Goal: Find specific page/section: Find specific page/section

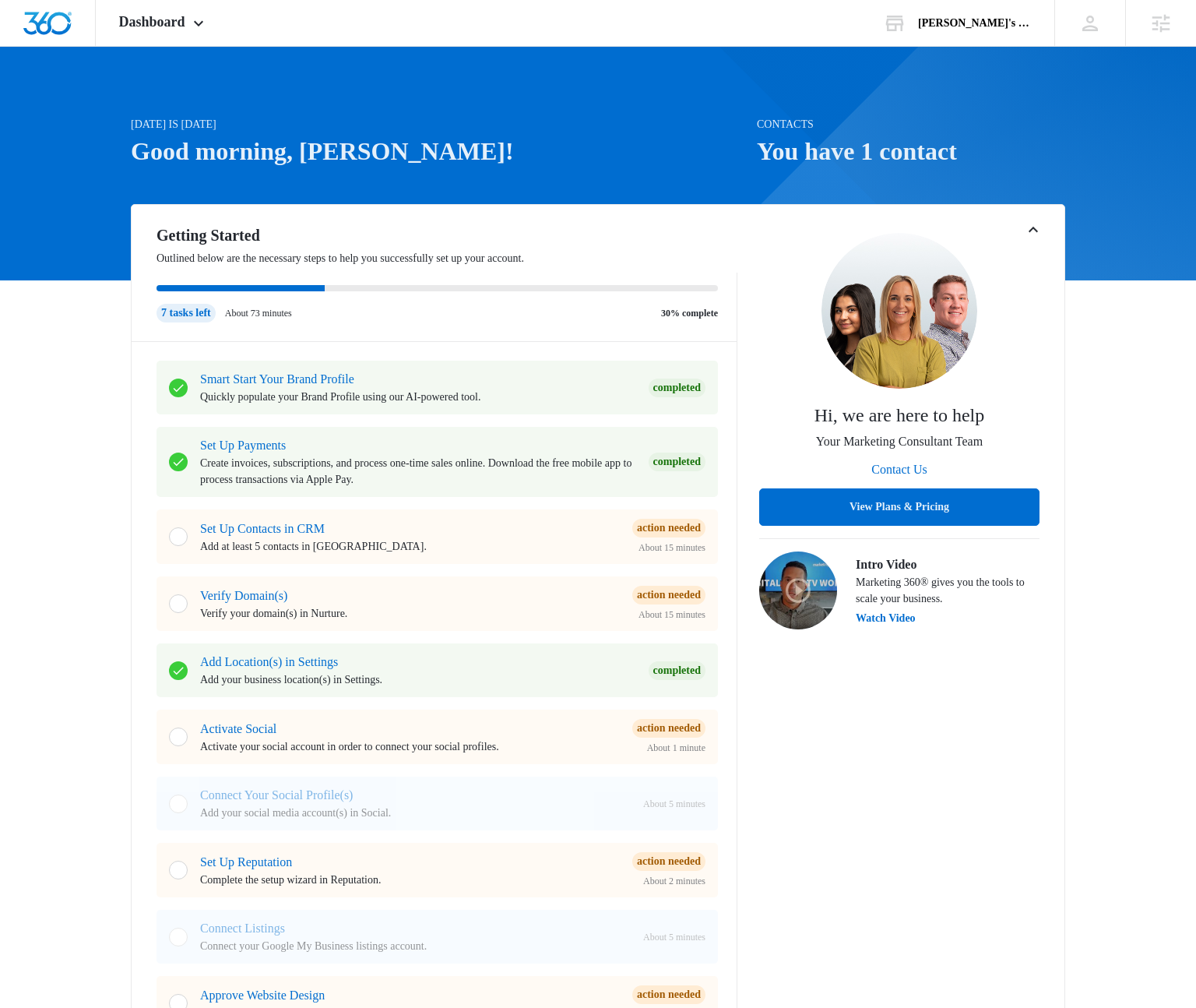
click at [1029, 224] on icon "Toggle Collapse" at bounding box center [1033, 230] width 19 height 19
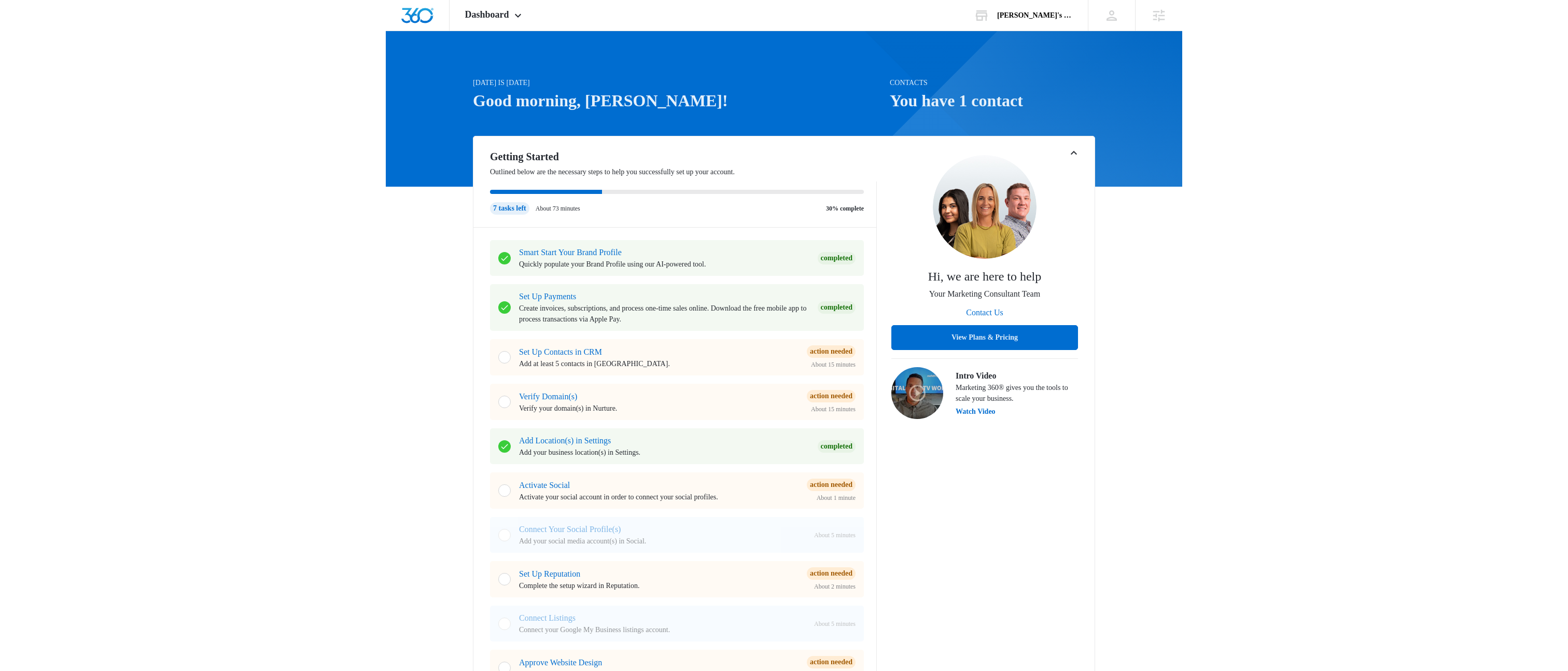
scroll to position [71, 0]
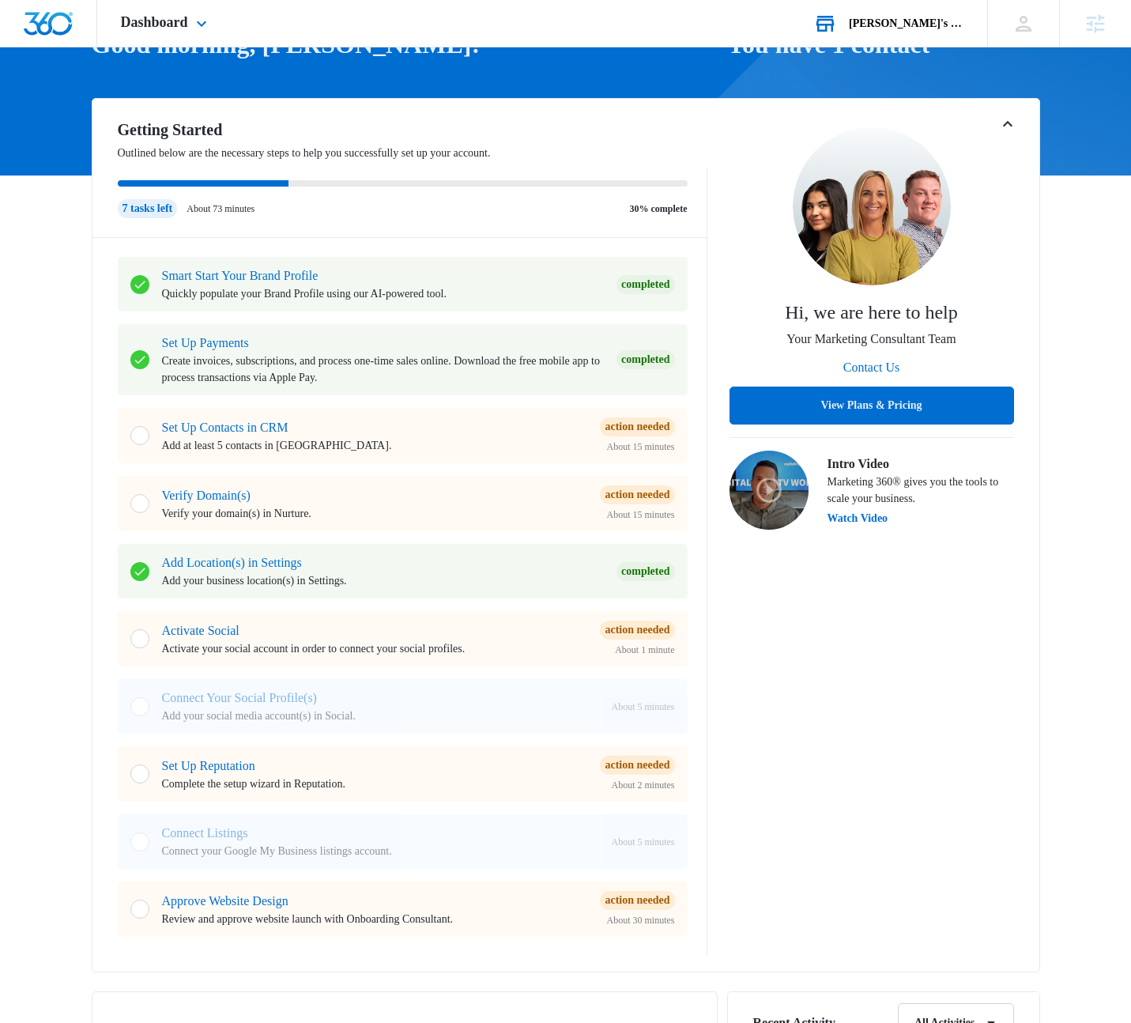
click at [897, 21] on div "[PERSON_NAME]'s Rogue Rat Roundup" at bounding box center [906, 23] width 115 height 13
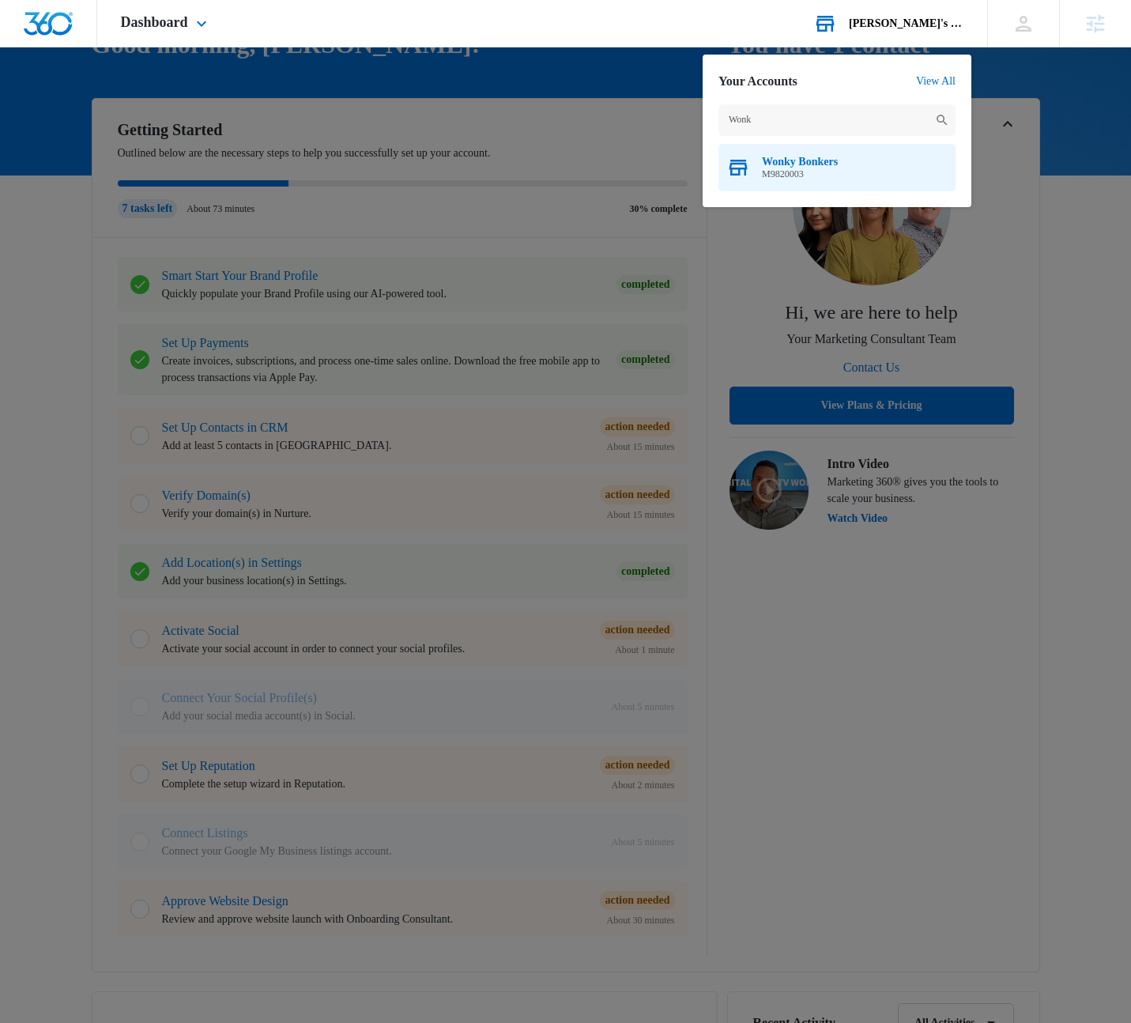
type input "Wonk"
click at [833, 168] on span "M9820003" at bounding box center [800, 173] width 76 height 11
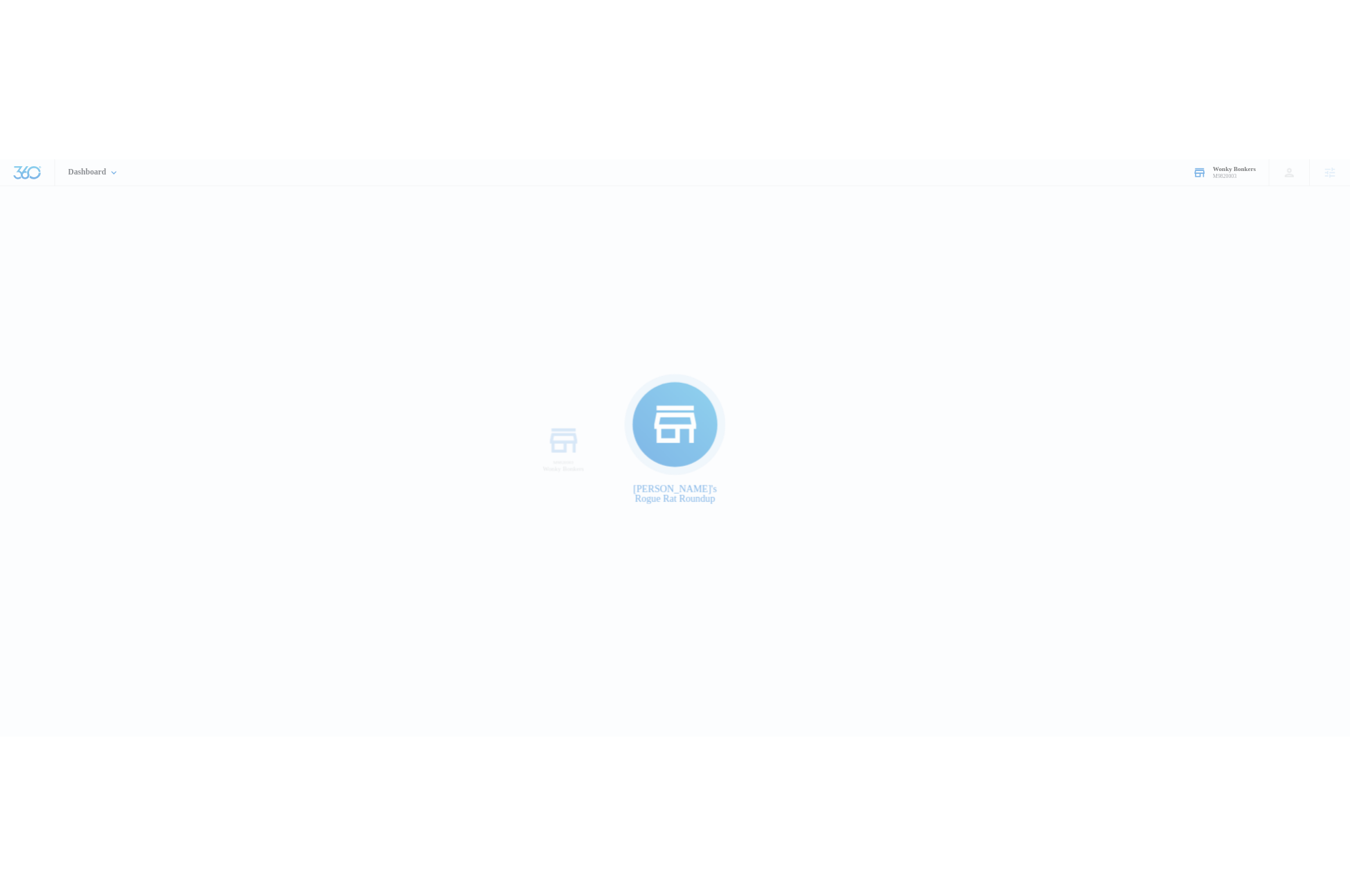
scroll to position [0, 0]
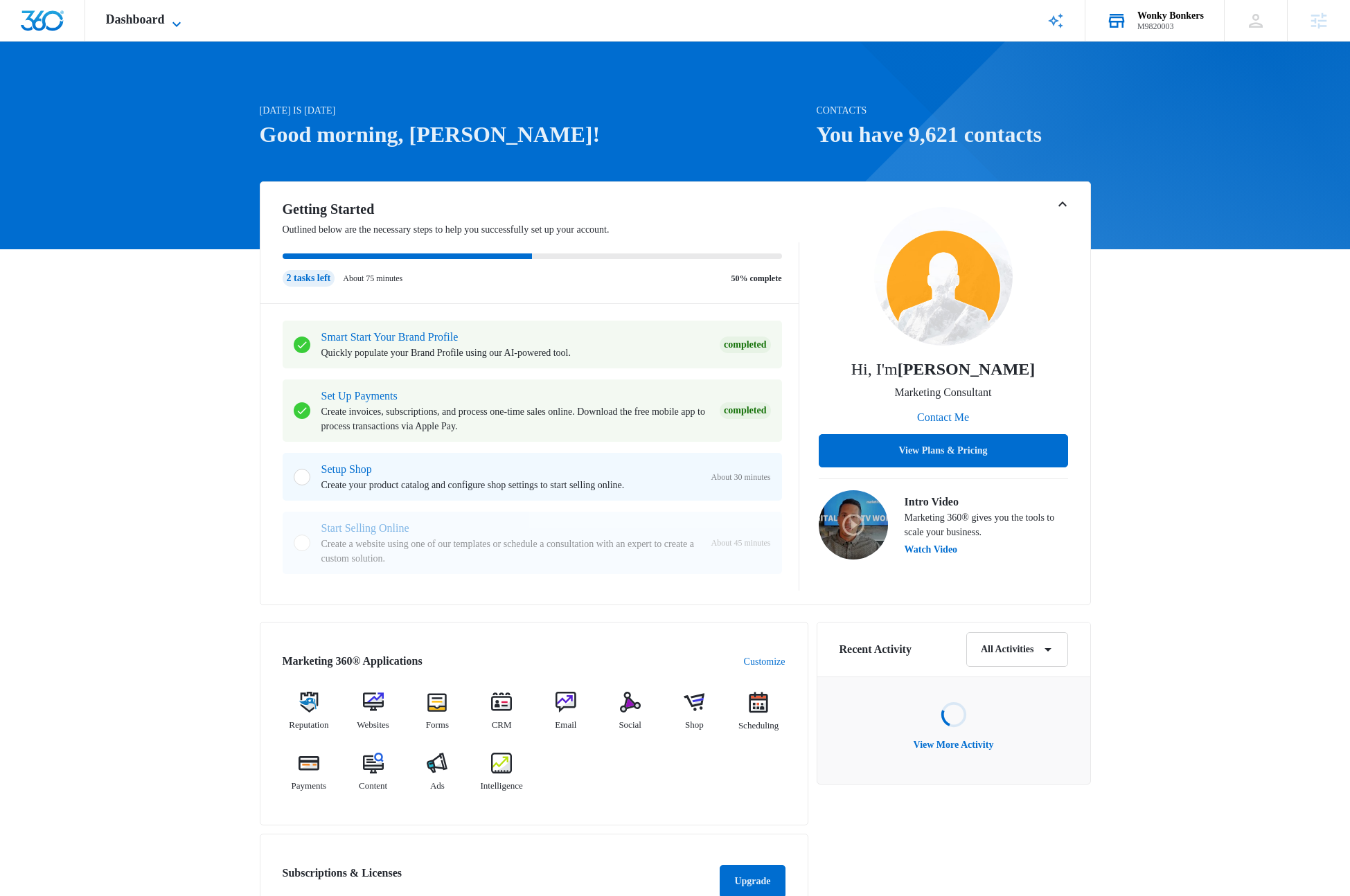
click at [185, 26] on icon at bounding box center [176, 24] width 17 height 17
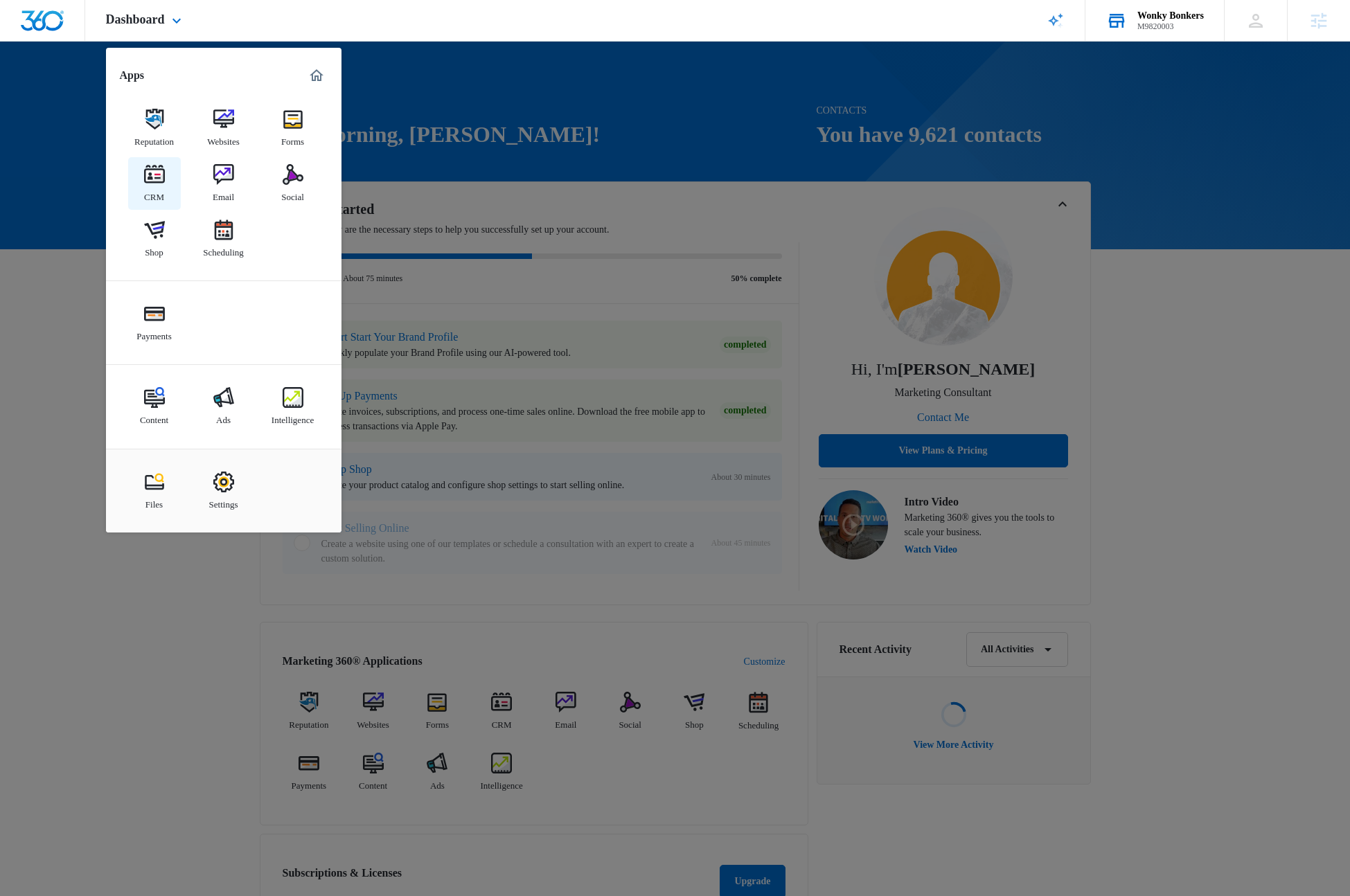
click at [163, 181] on img at bounding box center [154, 174] width 21 height 21
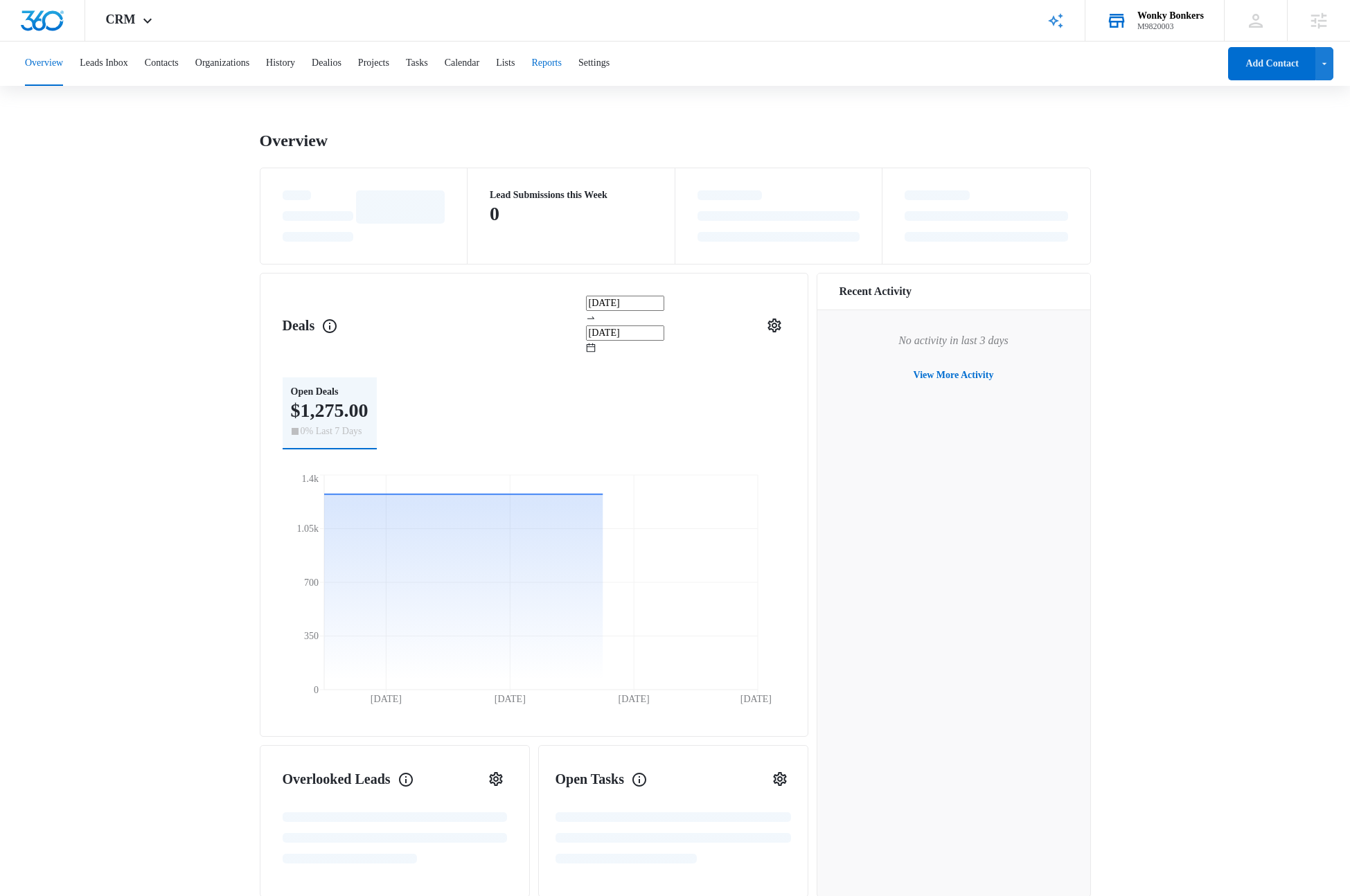
click at [562, 65] on button "Reports" at bounding box center [546, 63] width 31 height 45
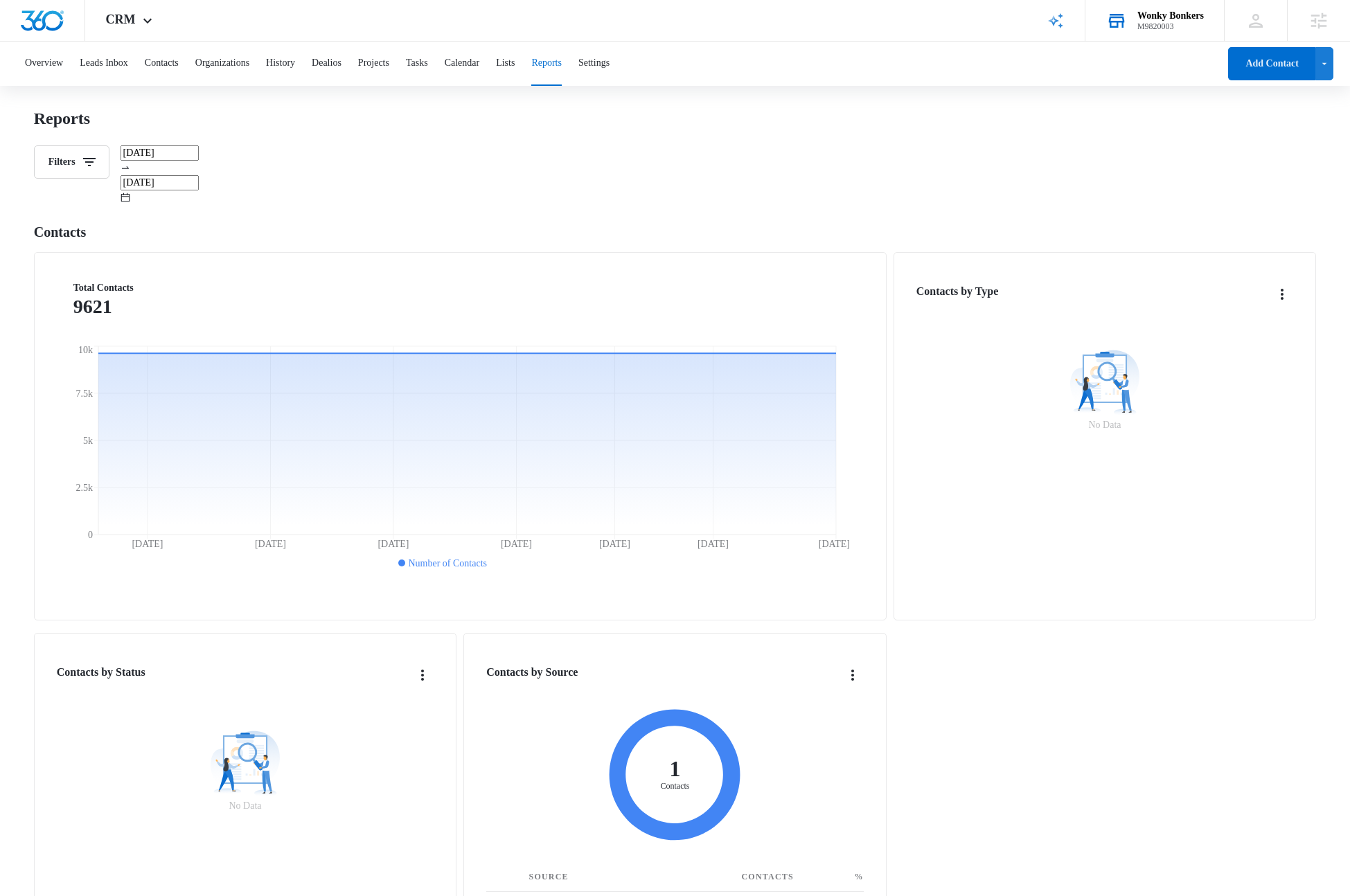
scroll to position [7, 0]
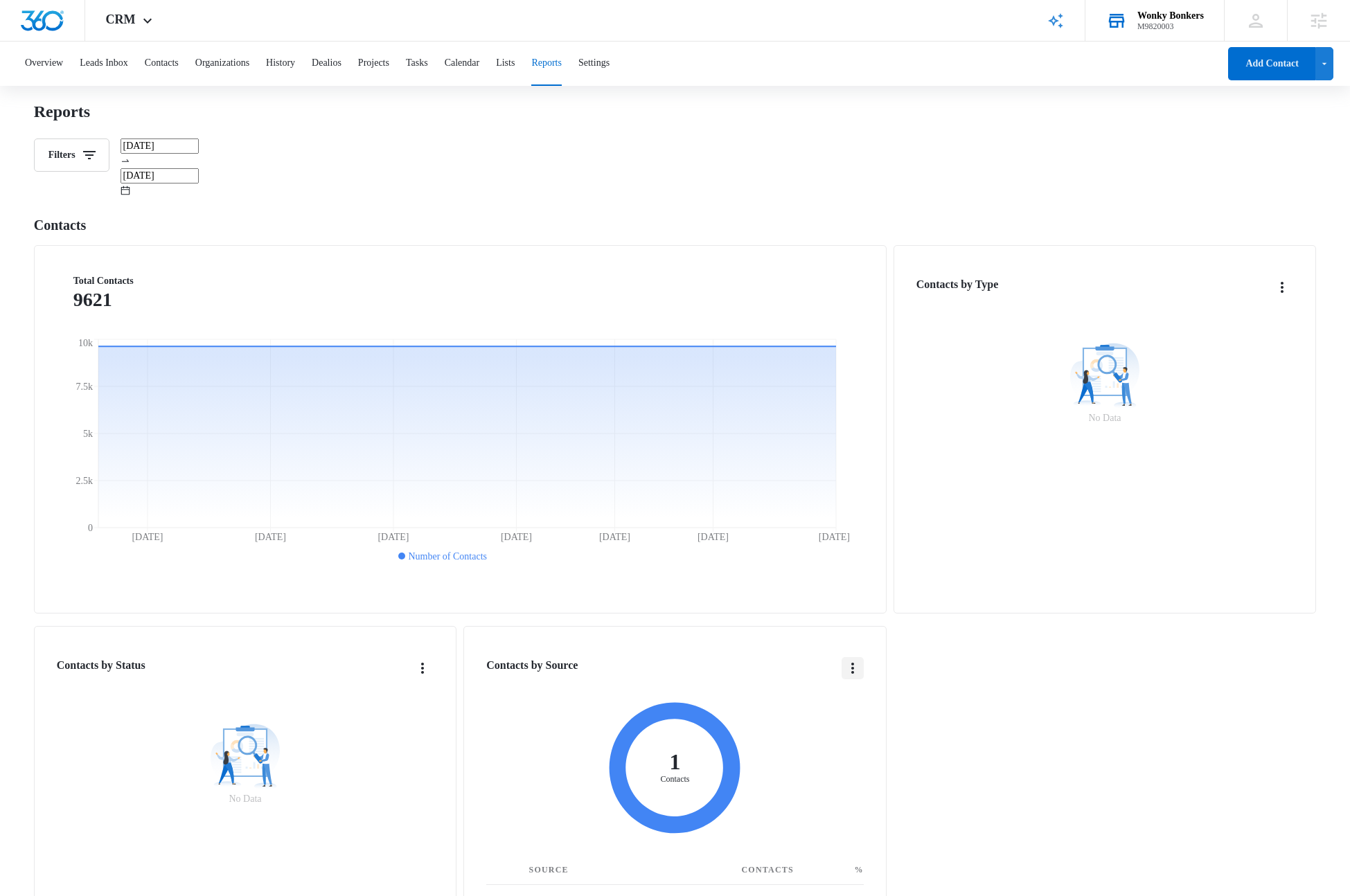
click at [854, 660] on icon "Overflow Menu" at bounding box center [852, 667] width 17 height 17
drag, startPoint x: 852, startPoint y: 641, endPoint x: 698, endPoint y: 640, distance: 154.0
click at [700, 657] on div "Contacts by Source List View" at bounding box center [675, 668] width 378 height 24
click at [698, 657] on div "Contacts by Source List View" at bounding box center [675, 668] width 378 height 24
click at [653, 100] on div "Overview Leads Inbox Contacts Organizations History Dealios Projects Tasks Cale…" at bounding box center [675, 733] width 1350 height 1397
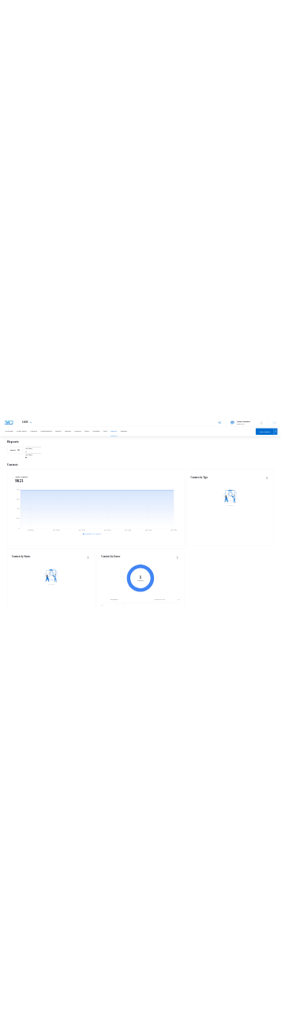
scroll to position [0, 0]
